Goal: Find specific page/section: Find specific page/section

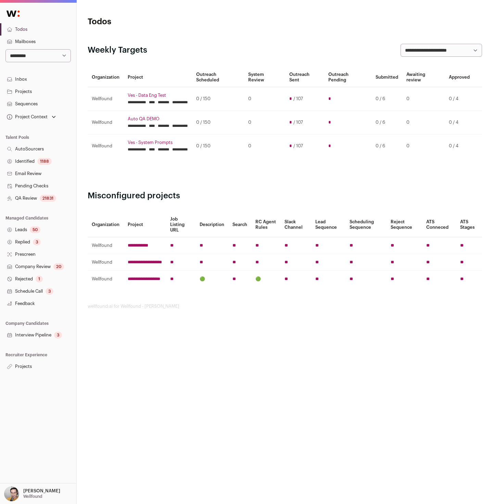
click at [15, 370] on link "Projects" at bounding box center [38, 367] width 76 height 12
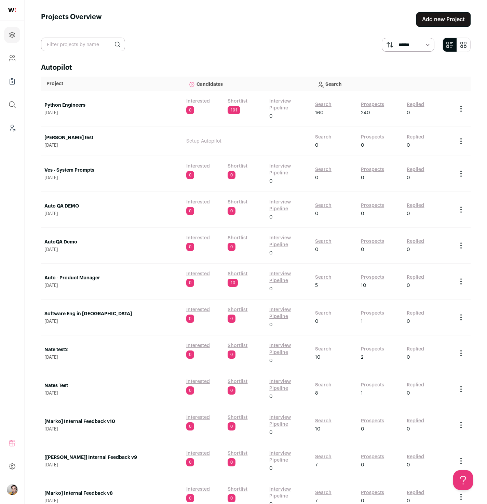
click at [82, 43] on input "text" at bounding box center [83, 45] width 84 height 14
type input "data"
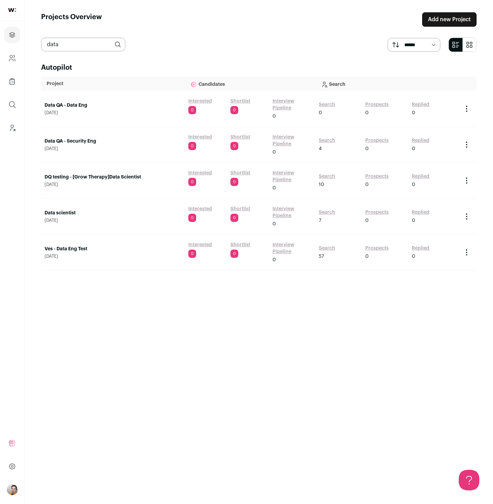
click at [325, 248] on link "Search" at bounding box center [326, 248] width 16 height 7
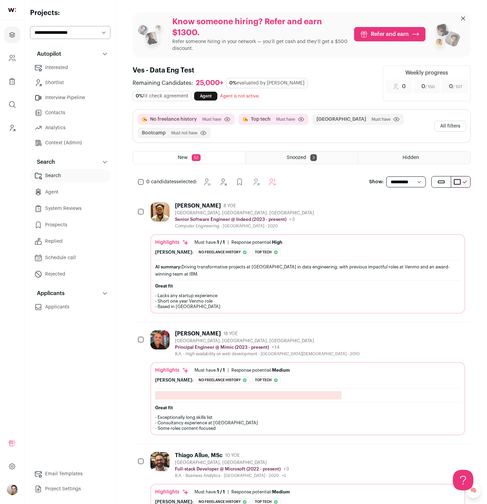
click at [55, 197] on link "Agent" at bounding box center [70, 192] width 80 height 14
